Goal: Task Accomplishment & Management: Manage account settings

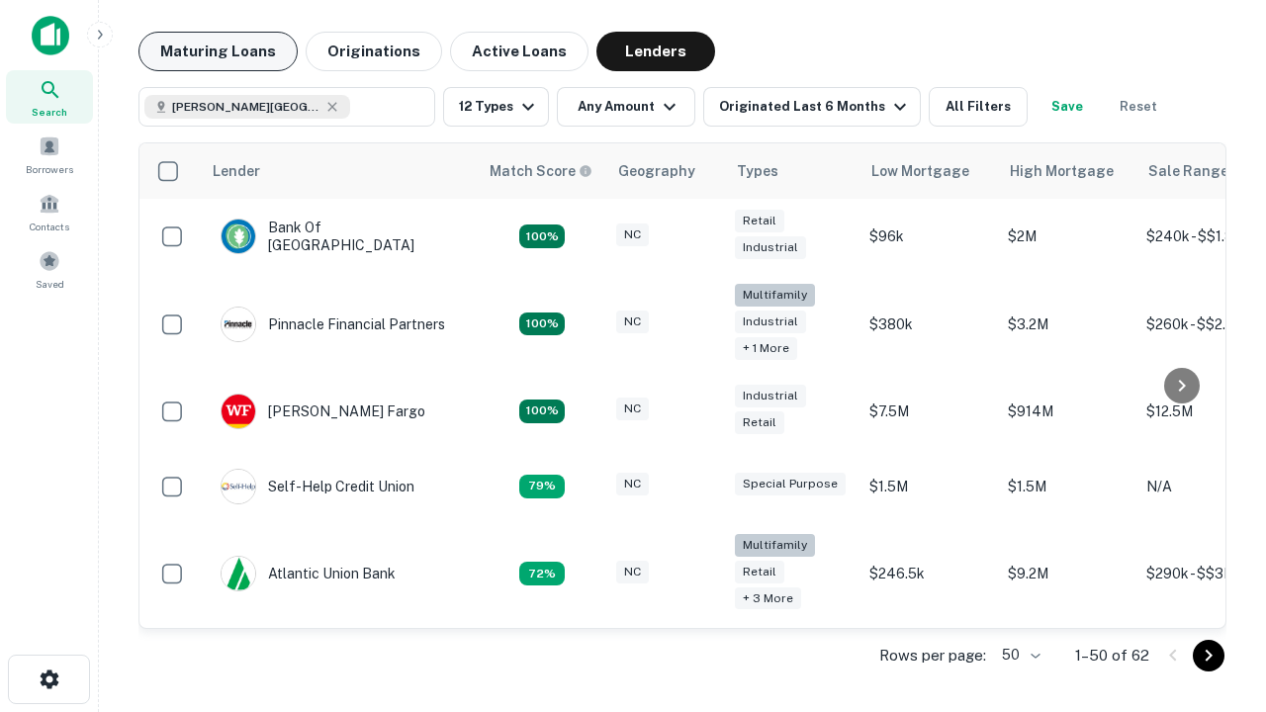
click at [218, 51] on button "Maturing Loans" at bounding box center [217, 52] width 159 height 40
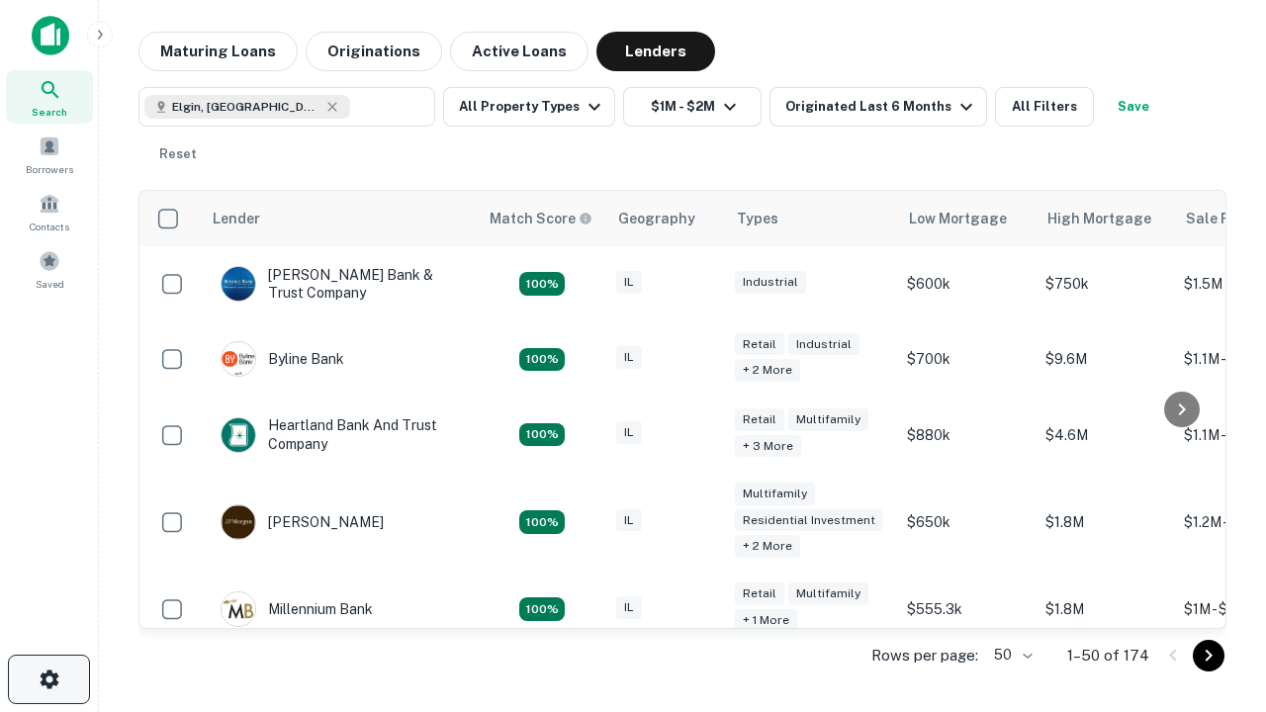
click at [48, 679] on icon "button" at bounding box center [50, 679] width 24 height 24
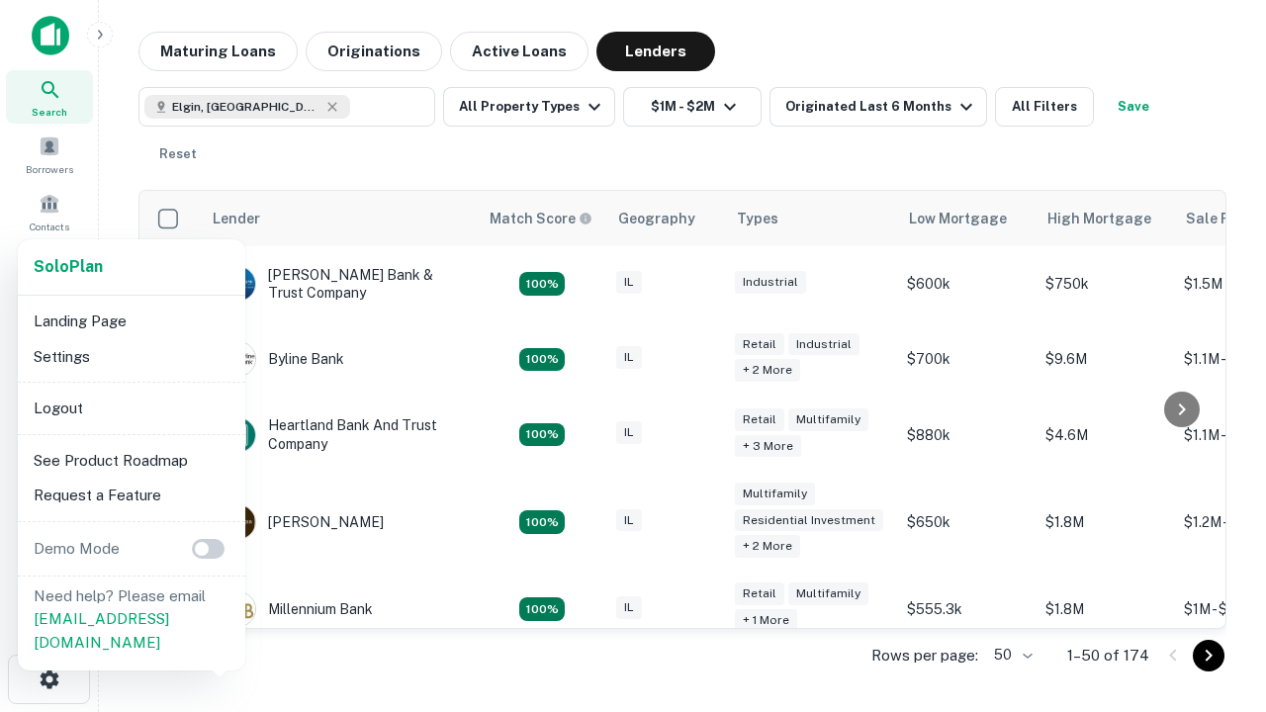
click at [131, 407] on li "Logout" at bounding box center [132, 409] width 212 height 36
